Goal: Check status: Check status

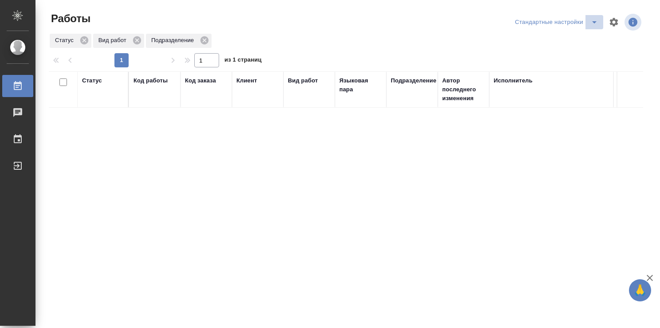
click at [589, 19] on icon "split button" at bounding box center [594, 22] width 11 height 11
click at [531, 36] on li "Мои заказы" at bounding box center [551, 40] width 90 height 14
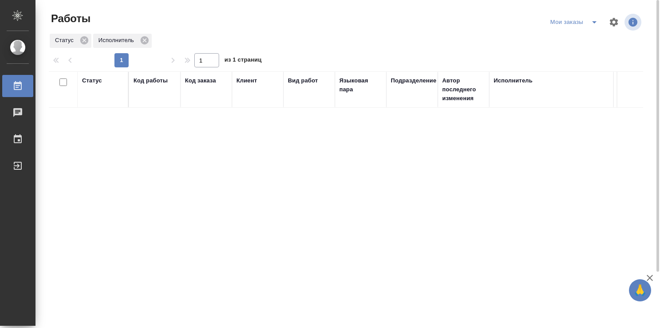
click at [103, 85] on div "Статус" at bounding box center [103, 89] width 42 height 27
click at [103, 96] on div "Статус" at bounding box center [103, 89] width 42 height 27
click at [96, 73] on th "Статус" at bounding box center [103, 89] width 51 height 36
click at [92, 105] on th "Статус" at bounding box center [103, 89] width 51 height 36
click at [92, 83] on div "Статус" at bounding box center [92, 80] width 20 height 9
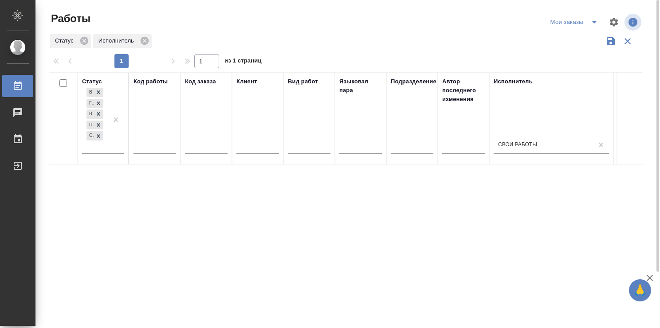
click at [90, 77] on div "Статус" at bounding box center [92, 81] width 20 height 9
click at [90, 77] on div "Статус" at bounding box center [92, 80] width 20 height 9
click at [96, 79] on div "Статус" at bounding box center [92, 81] width 20 height 9
click at [96, 79] on div "Статус" at bounding box center [92, 80] width 20 height 9
click at [90, 76] on th "Статус В ожидании Готов к работе В работе Подбор Создан" at bounding box center [103, 118] width 51 height 93
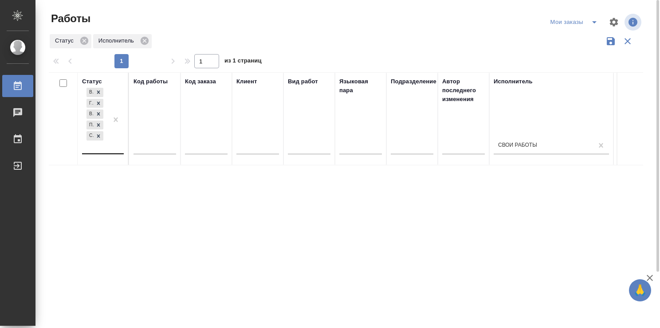
click at [100, 153] on div "В ожидании Готов к работе В работе Подбор Создан" at bounding box center [95, 119] width 26 height 67
click at [325, 200] on div "Статус В ожидании Готов к работе В работе Подбор Создан Код работы Код заказа К…" at bounding box center [346, 231] width 594 height 319
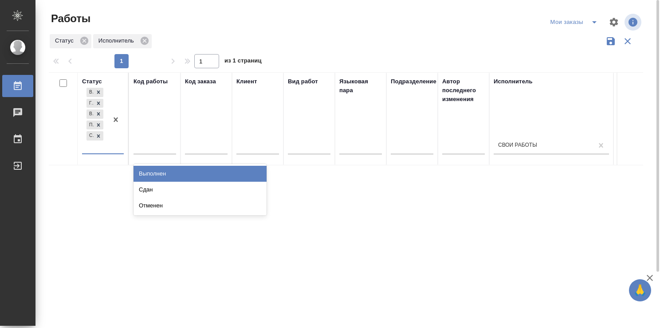
click at [119, 152] on div at bounding box center [116, 119] width 16 height 67
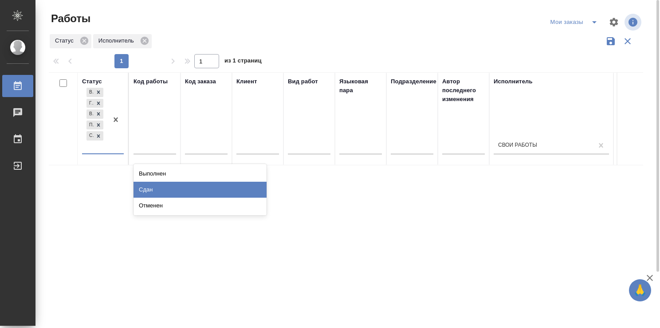
click at [231, 186] on div "Сдан" at bounding box center [200, 190] width 133 height 16
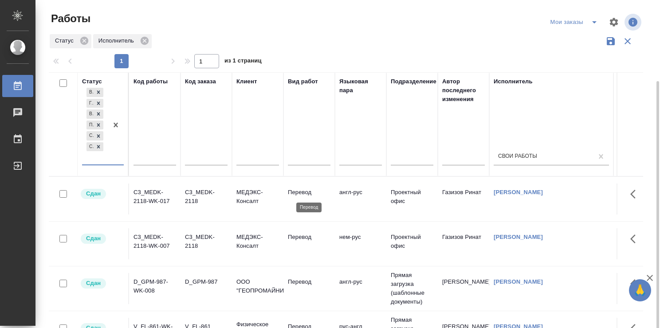
scroll to position [68, 0]
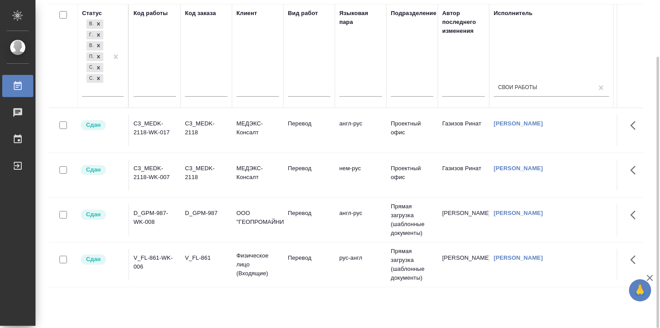
click at [190, 299] on div "Статус В ожидании Готов к работе В работе Подбор Создан Сдан Код работы Код зак…" at bounding box center [346, 163] width 594 height 319
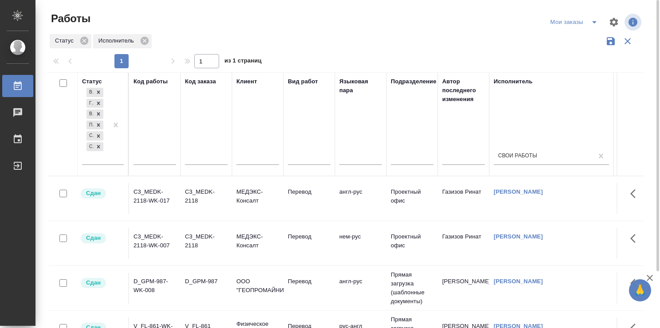
click at [571, 22] on div "Мои заказы" at bounding box center [575, 22] width 55 height 14
click at [562, 21] on div "Мои заказы" at bounding box center [575, 22] width 55 height 14
click at [594, 21] on icon "split button" at bounding box center [594, 22] width 11 height 11
click at [570, 33] on li "Стандартные настройки" at bounding box center [575, 40] width 85 height 14
